Goal: Find contact information: Obtain details needed to contact an individual or organization

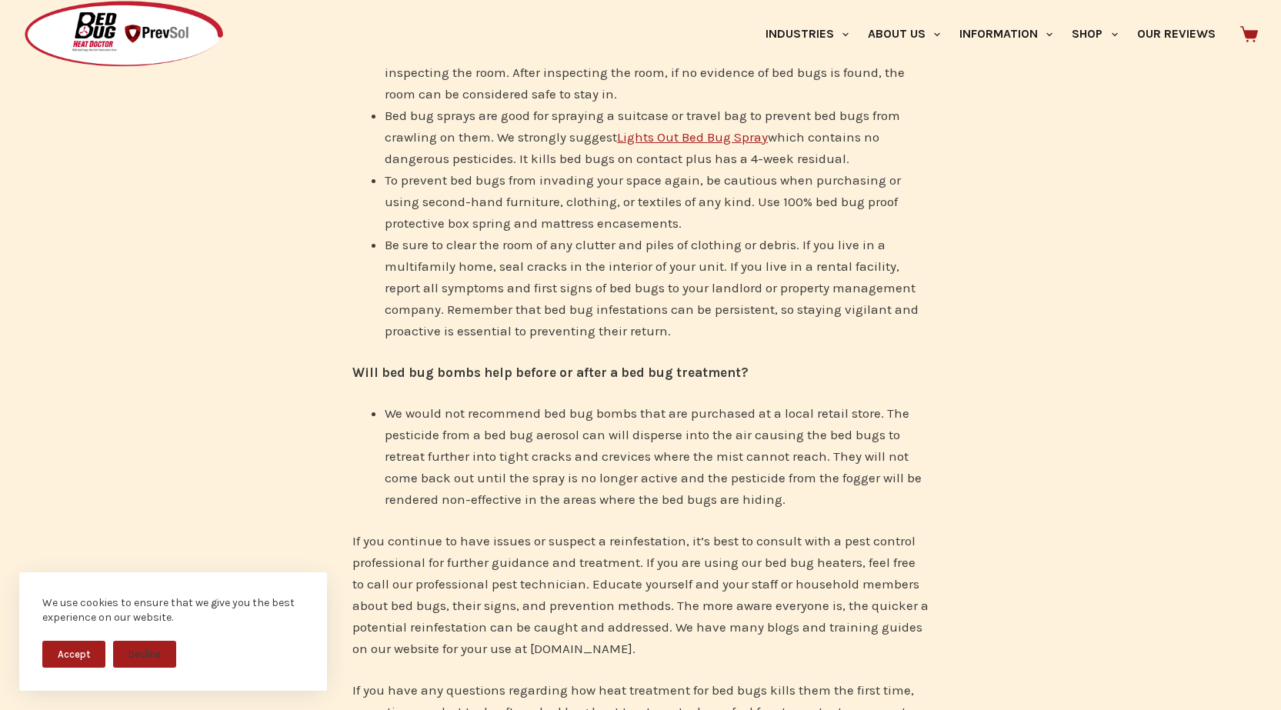
scroll to position [4919, 0]
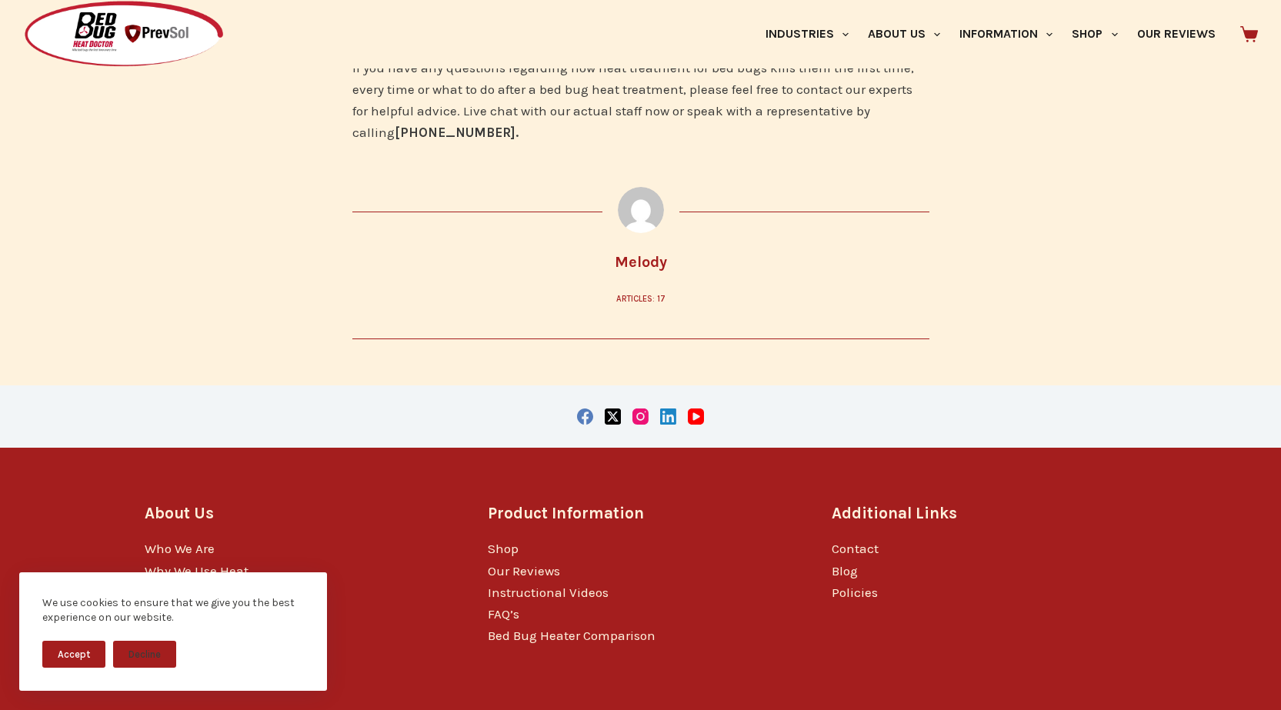
click at [152, 651] on button "Decline" at bounding box center [144, 654] width 63 height 27
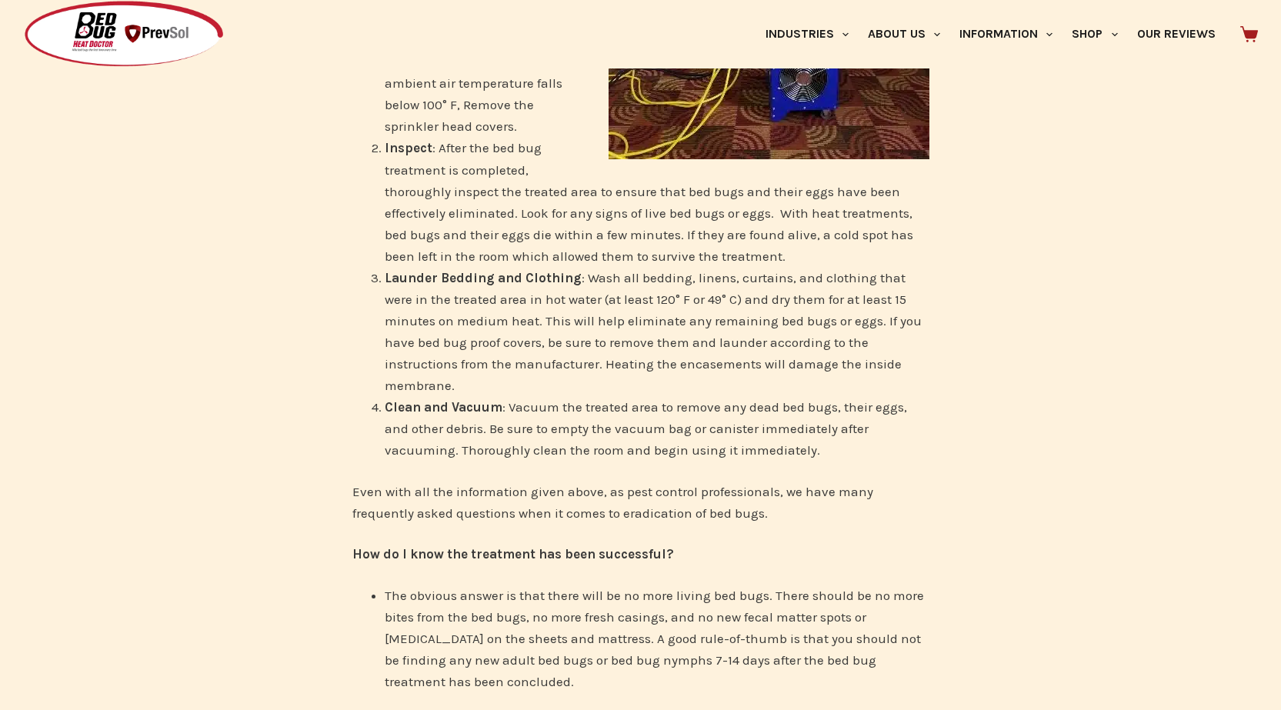
scroll to position [0, 0]
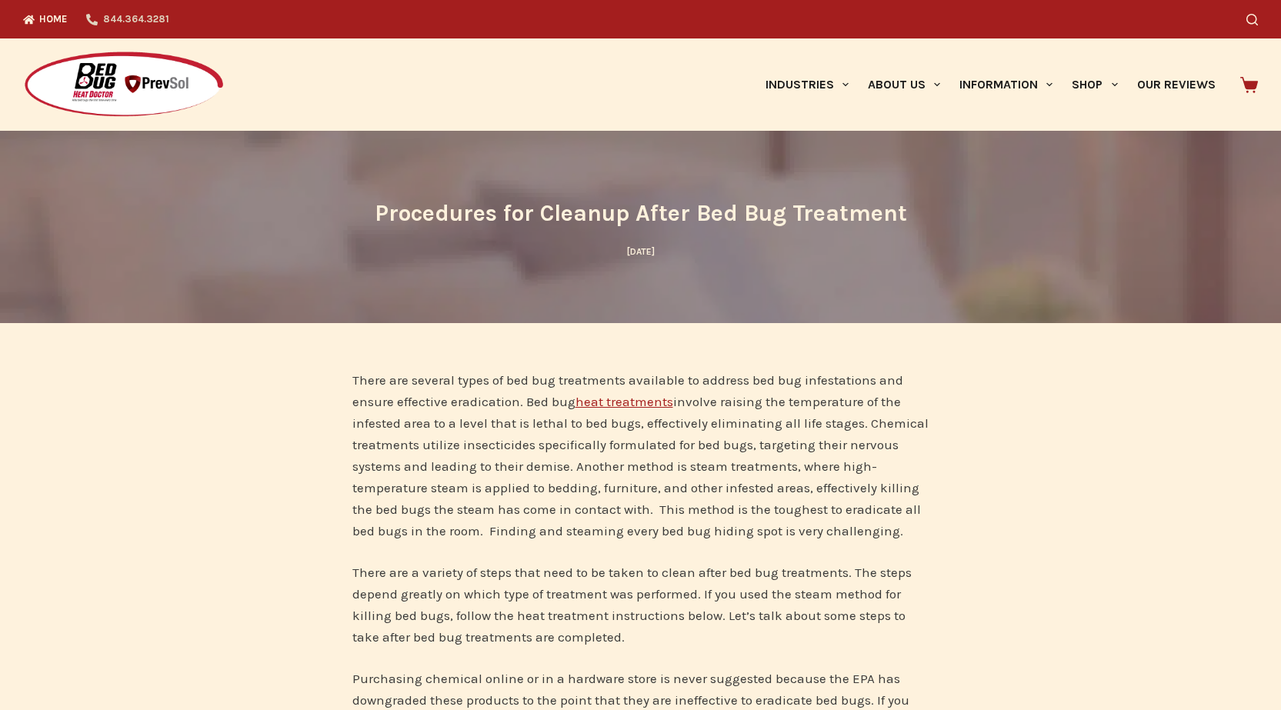
drag, startPoint x: 170, startPoint y: 20, endPoint x: 94, endPoint y: 24, distance: 76.3
click at [94, 24] on div "Home 844.364.3281" at bounding box center [367, 19] width 689 height 38
drag, startPoint x: 138, startPoint y: 21, endPoint x: 99, endPoint y: 262, distance: 244.0
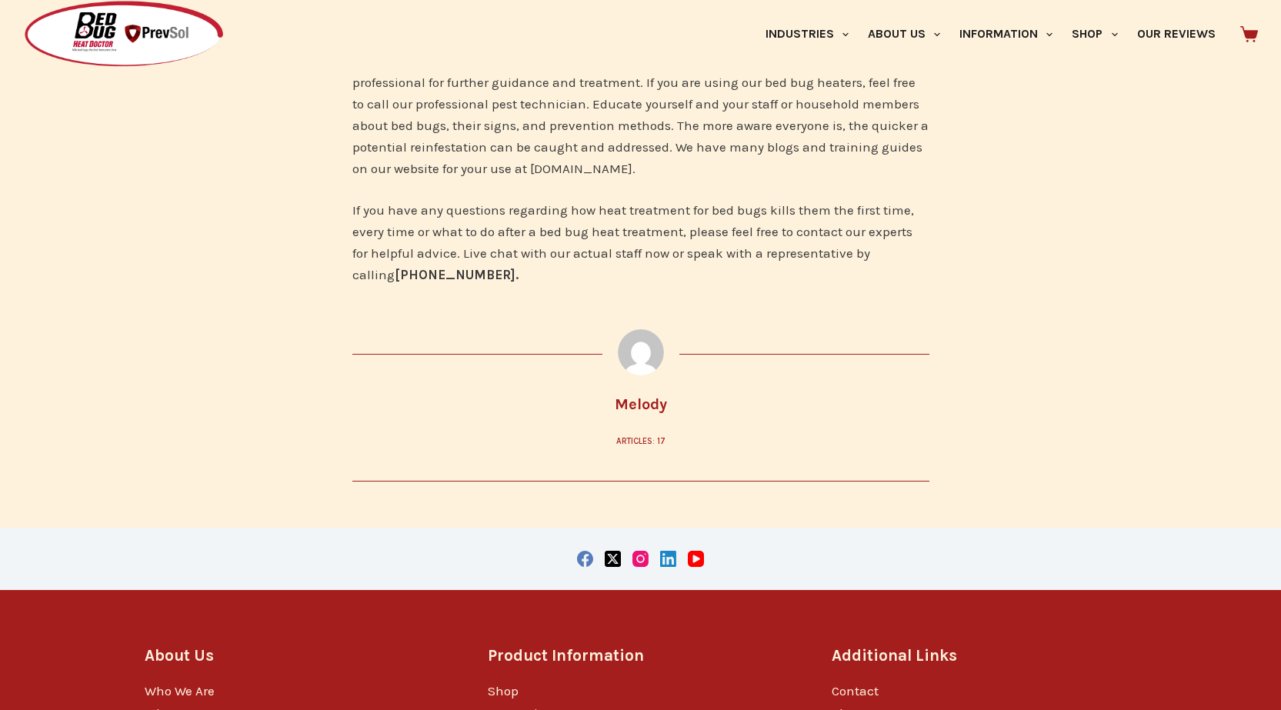
scroll to position [4919, 0]
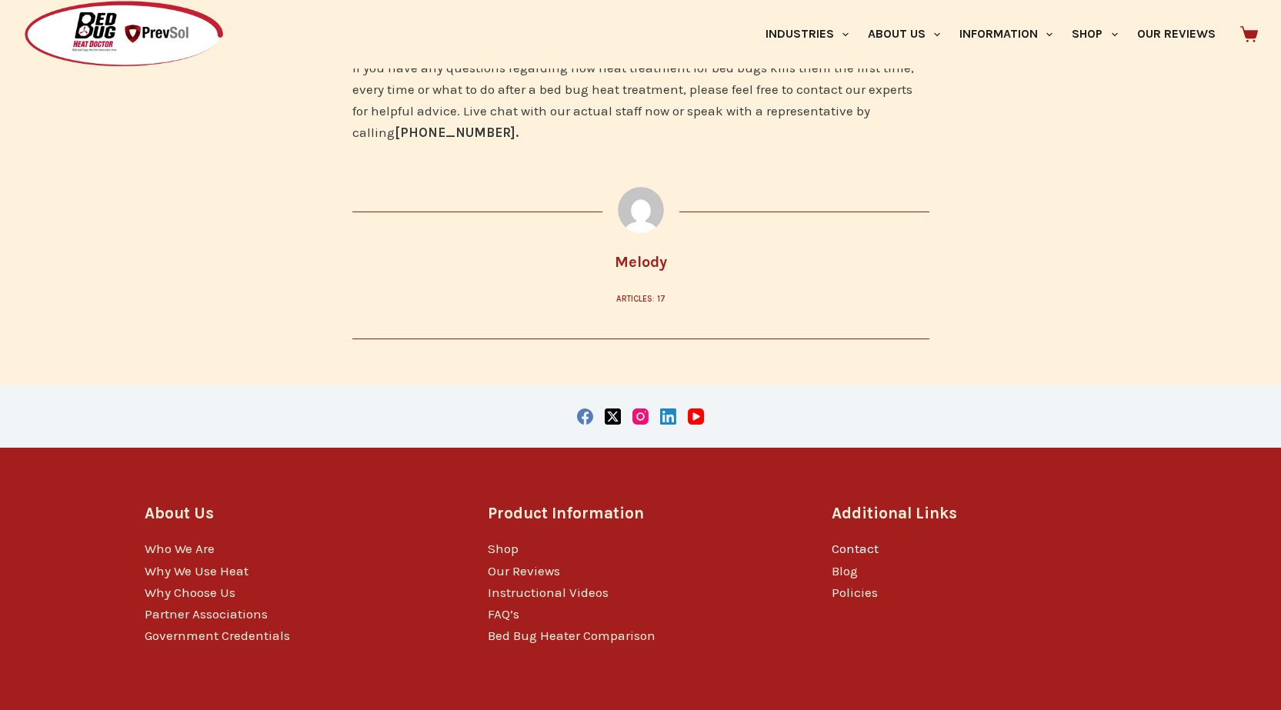
click at [861, 541] on link "Contact" at bounding box center [855, 548] width 47 height 15
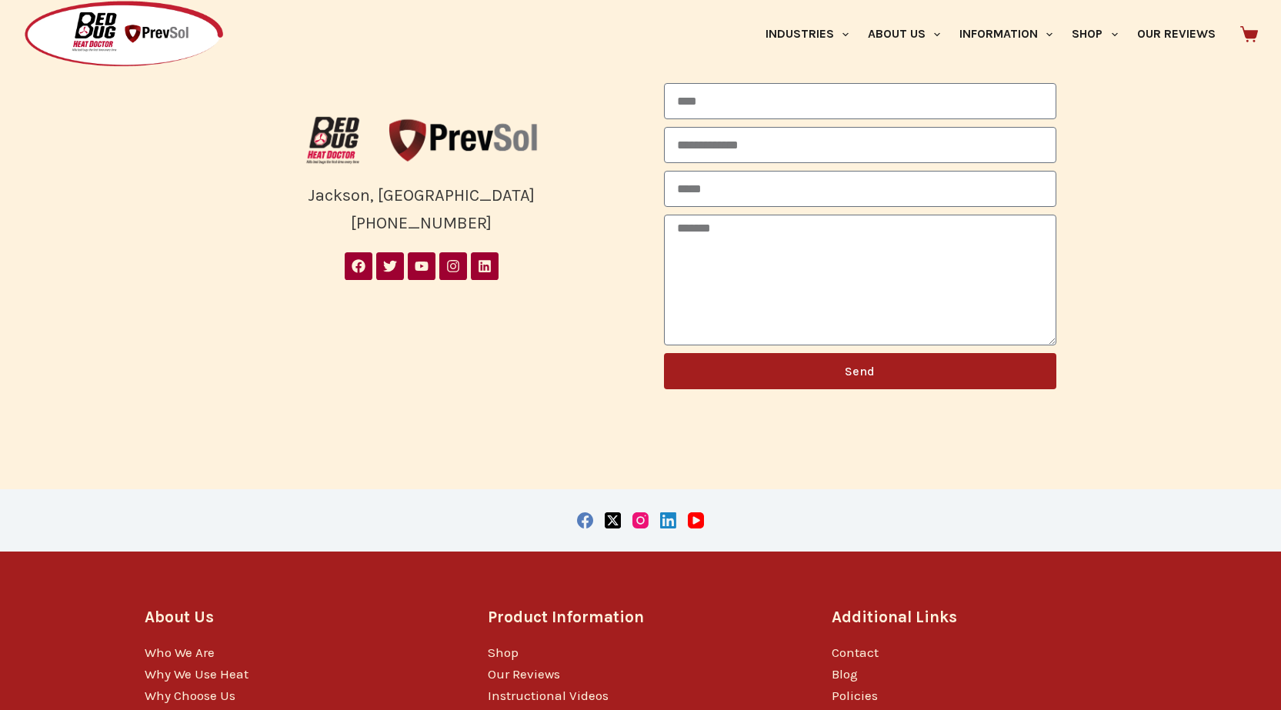
drag, startPoint x: 492, startPoint y: 217, endPoint x: 367, endPoint y: 235, distance: 126.0
click at [367, 235] on div "Jackson, MI (844) 364-3281" at bounding box center [421, 210] width 392 height 56
copy div "844) 364-3281"
click at [499, 212] on div "Jackson, MI (844) 364-3281" at bounding box center [421, 210] width 392 height 56
drag, startPoint x: 495, startPoint y: 226, endPoint x: 331, endPoint y: 226, distance: 163.9
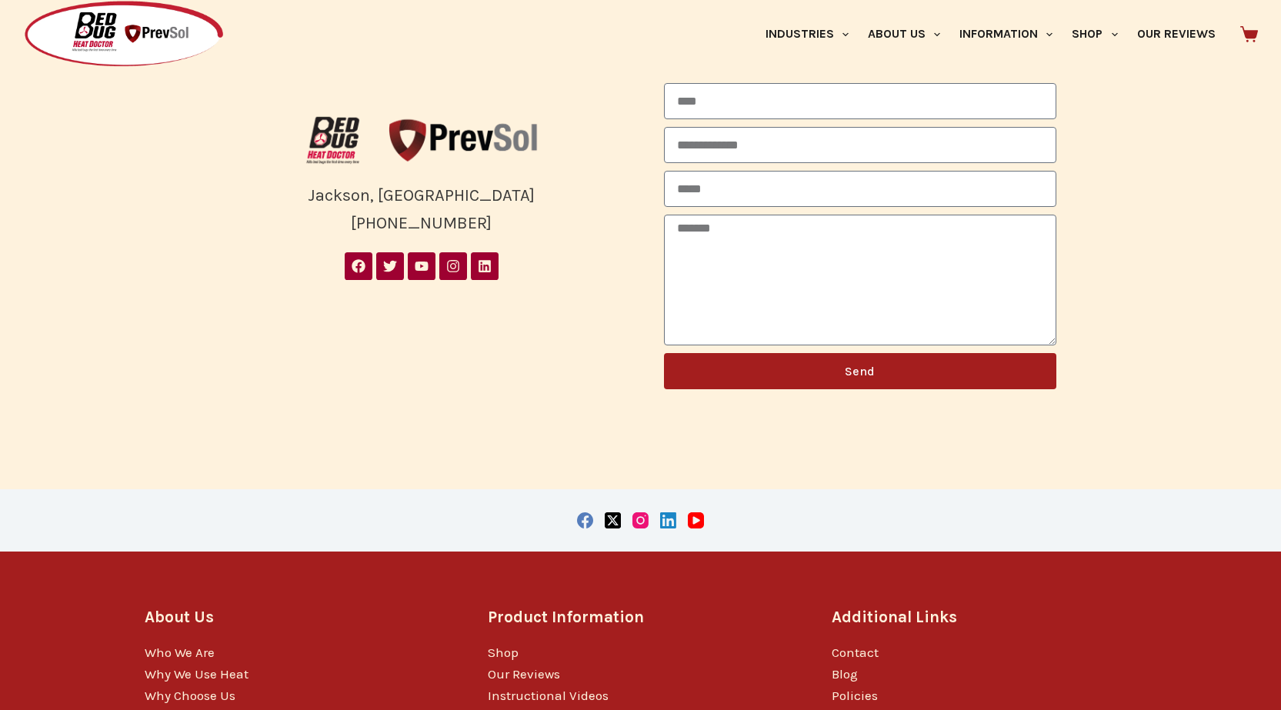
click at [331, 226] on div "Jackson, MI (844) 364-3281" at bounding box center [421, 210] width 392 height 56
copy div "(844) 364-3281"
click at [516, 229] on div "Jackson, MI (844) 364-3281" at bounding box center [421, 210] width 392 height 56
